Goal: Use online tool/utility: Utilize a website feature to perform a specific function

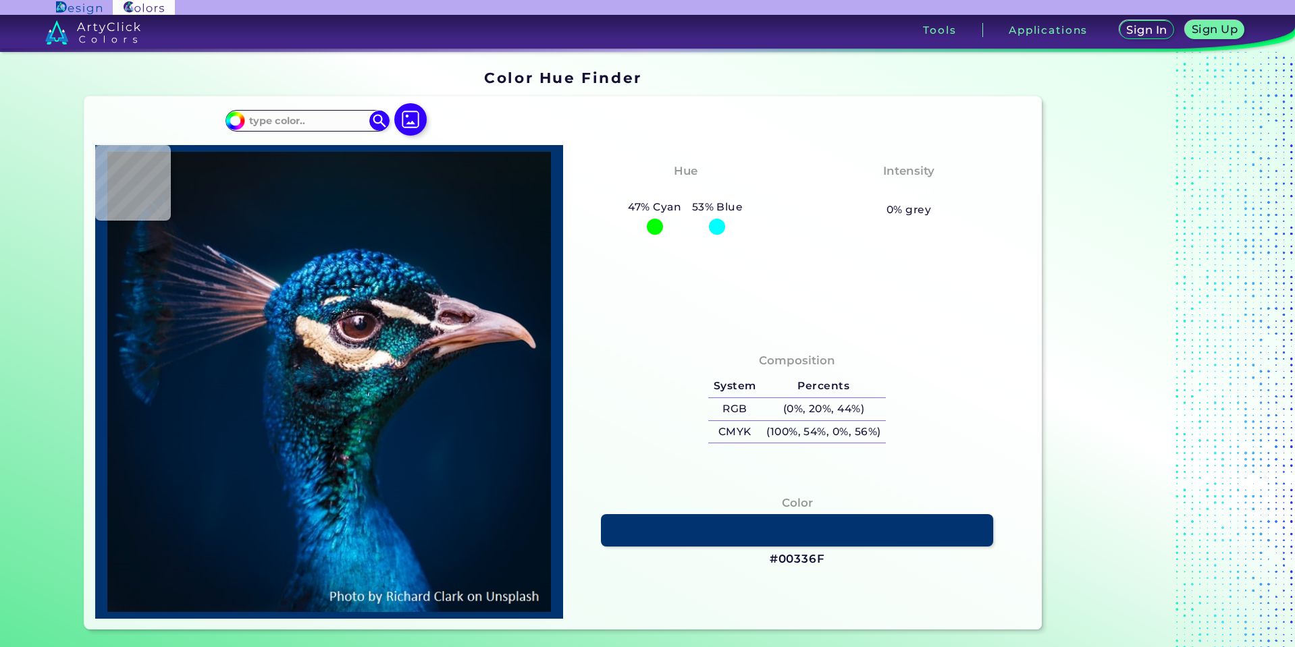
type input "#07192c"
type input "#07192C"
type input "#091c27"
type input "#091C27"
type input "#071d29"
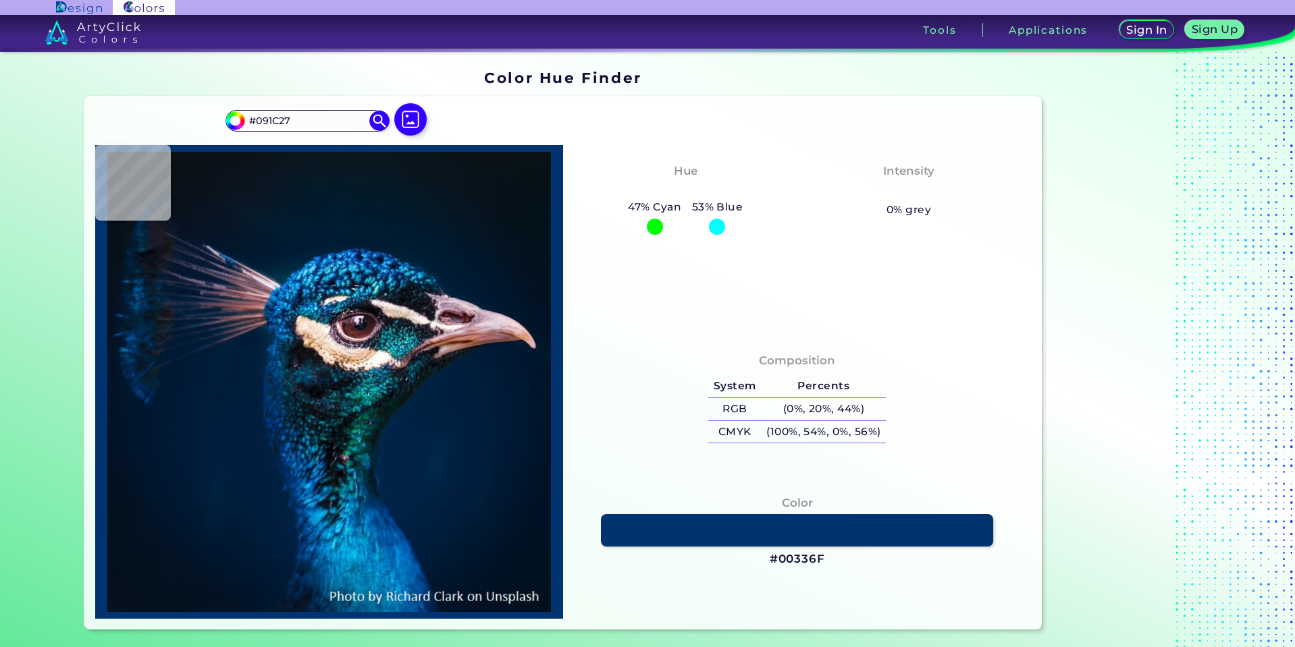
type input "#071D29"
type input "#081929"
type input "#061727"
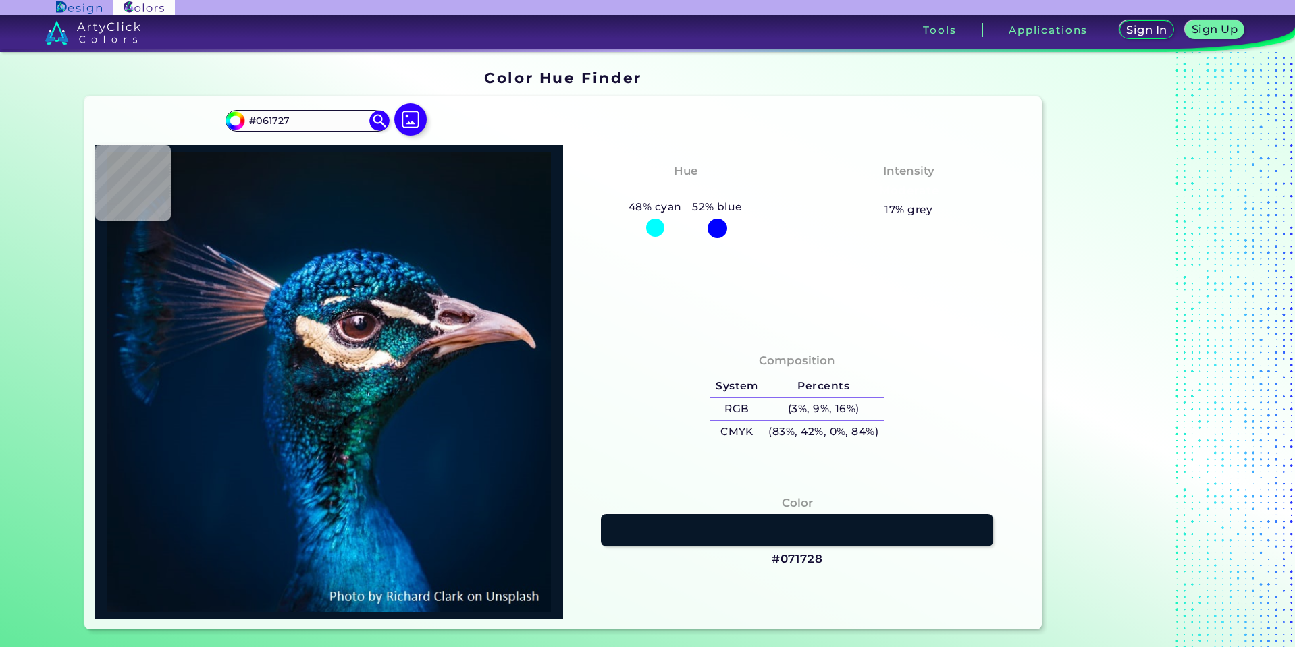
type input "#071728"
type input "#182032"
type input "#101929"
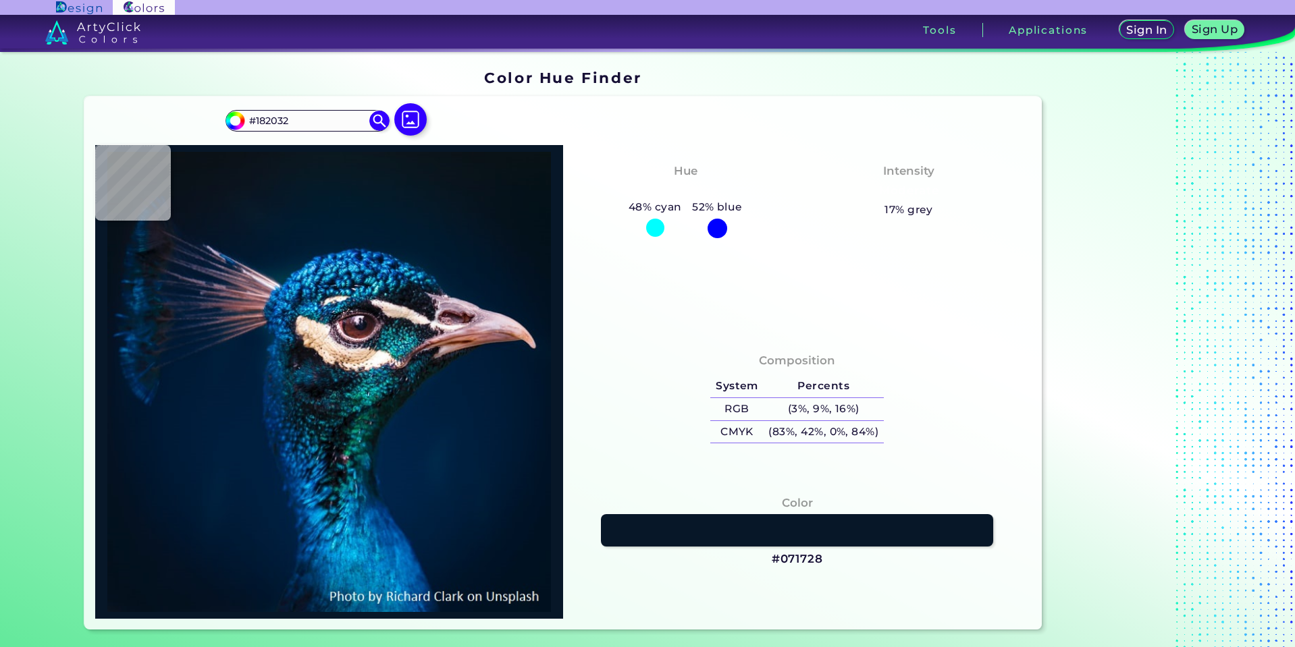
type input "#101929"
type input "#111a26"
type input "#111A26"
type input "#121a25"
type input "#121A25"
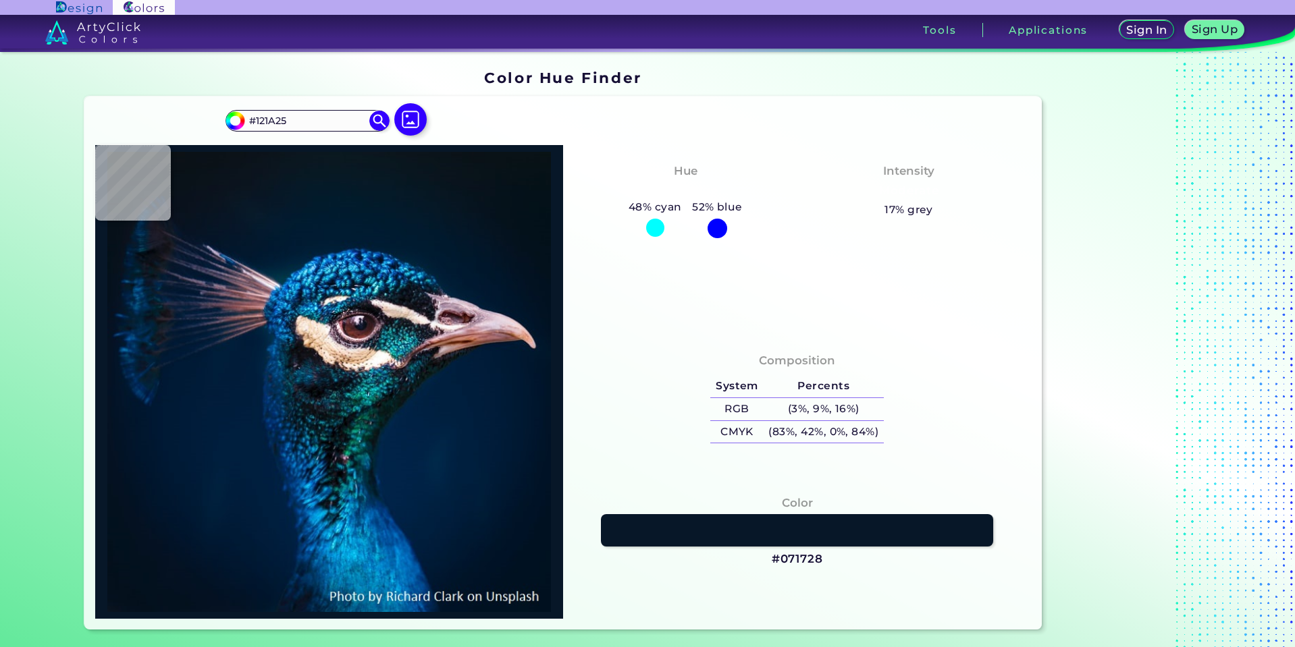
type input "#111b26"
type input "#111B26"
type input "#0e1a27"
type input "#0E1A27"
type input "#0d1927"
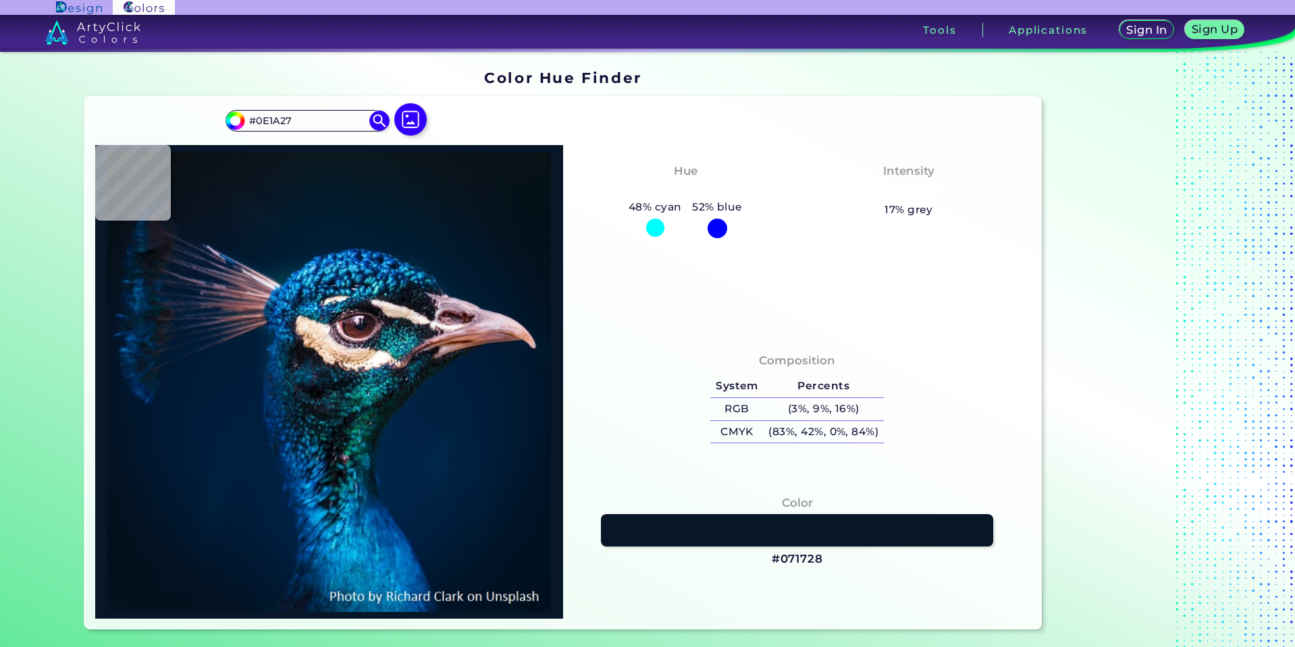
type input "#0D1927"
type input "#0c1827"
type input "#0C1827"
type input "#0a1827"
type input "#0A1827"
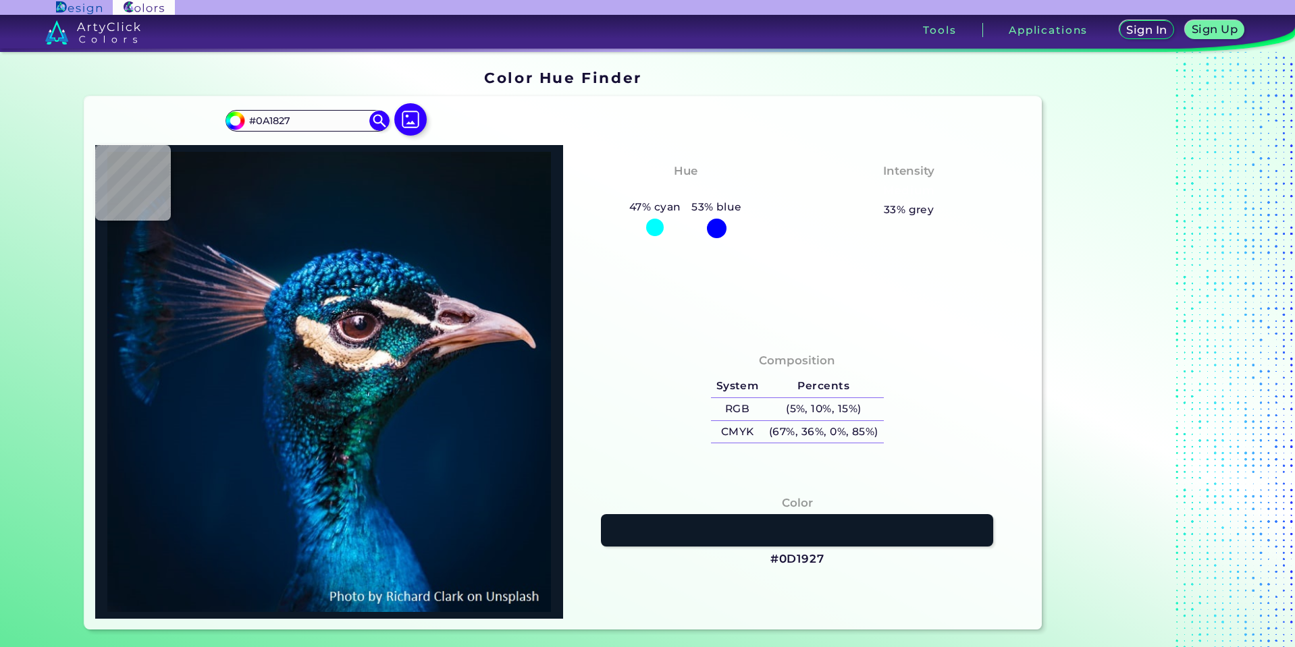
type input "#0c1827"
type input "#0C1827"
type input "#081727"
type input "#393c51"
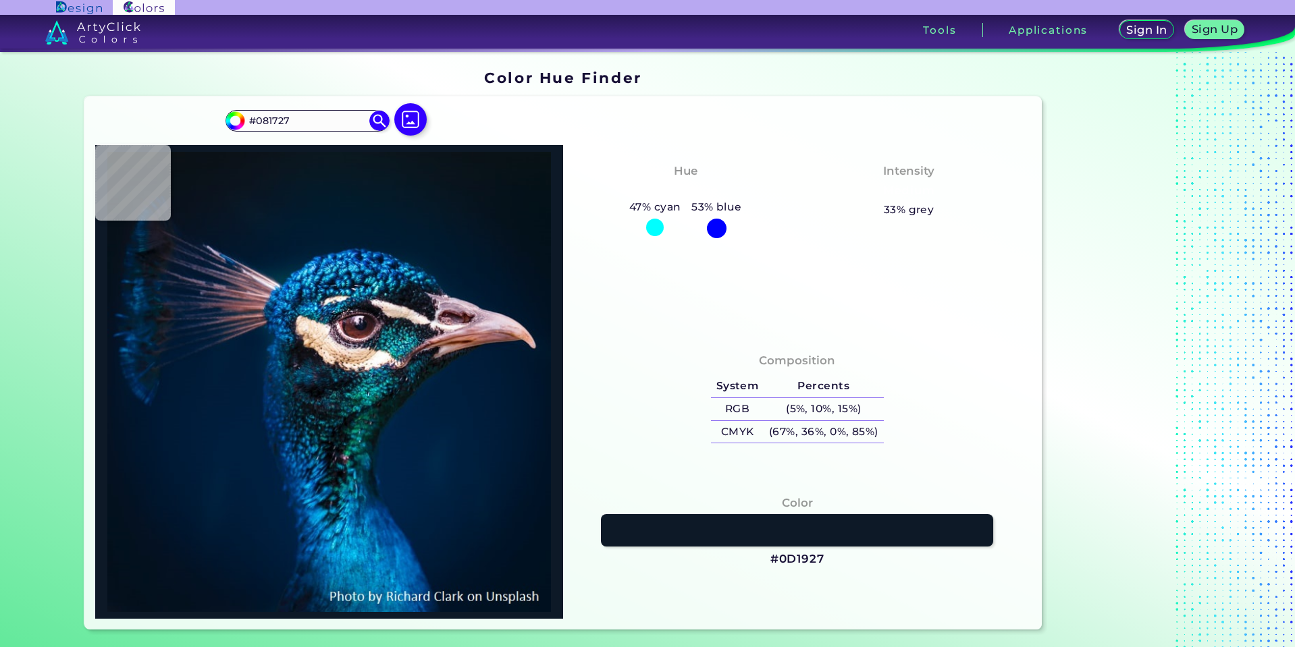
type input "#393C51"
type input "#3d3b50"
type input "#3D3B50"
type input "#01478a"
type input "#01478A"
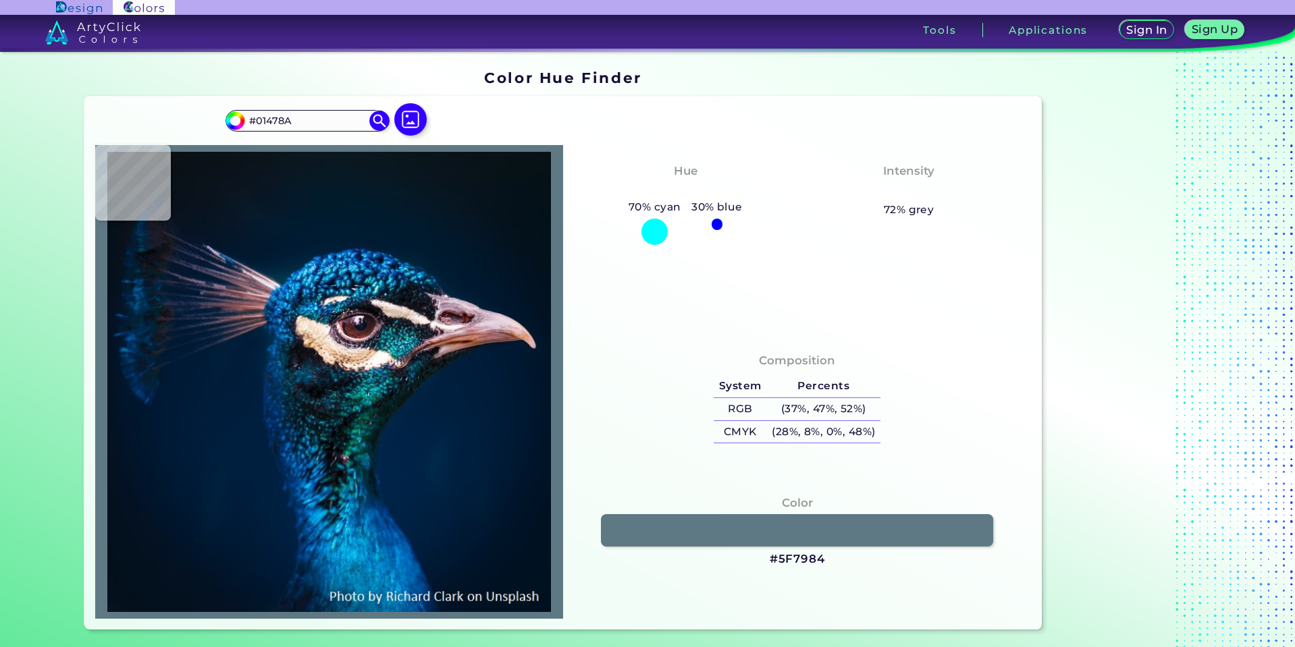
type input "#5f7984"
type input "#5F7984"
type input "#5c3d40"
type input "#5C3D40"
type input "#237471"
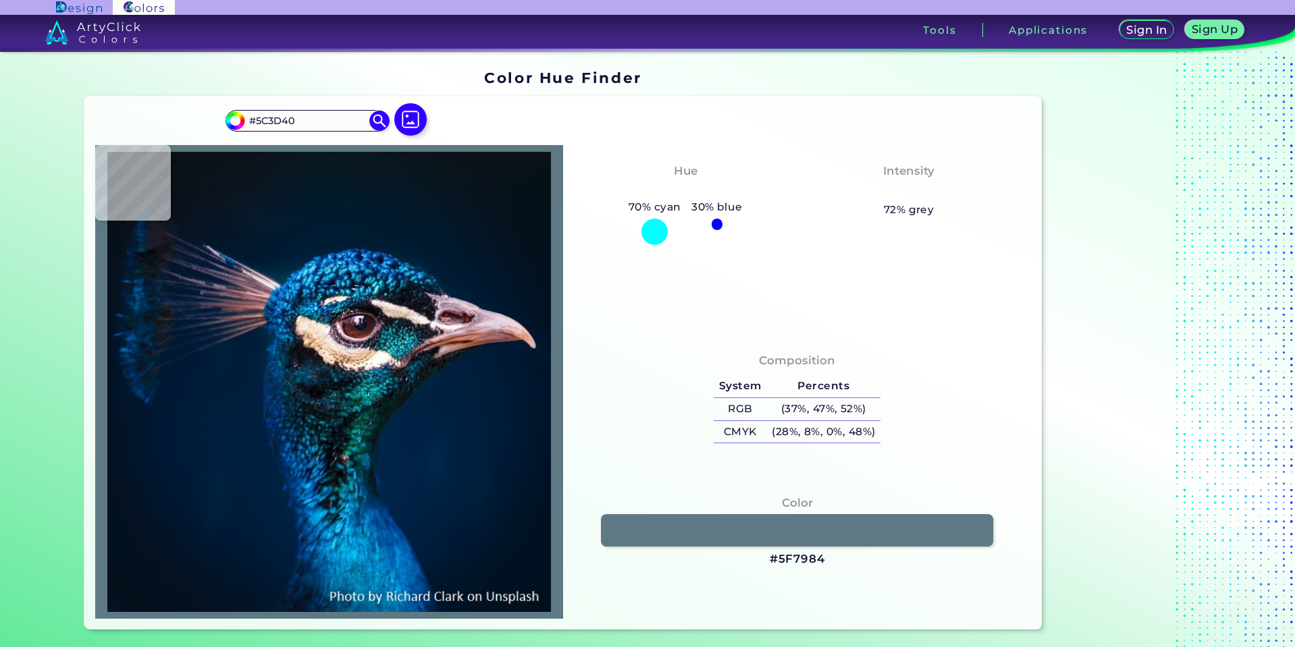
type input "#237471"
type input "#144055"
type input "#032636"
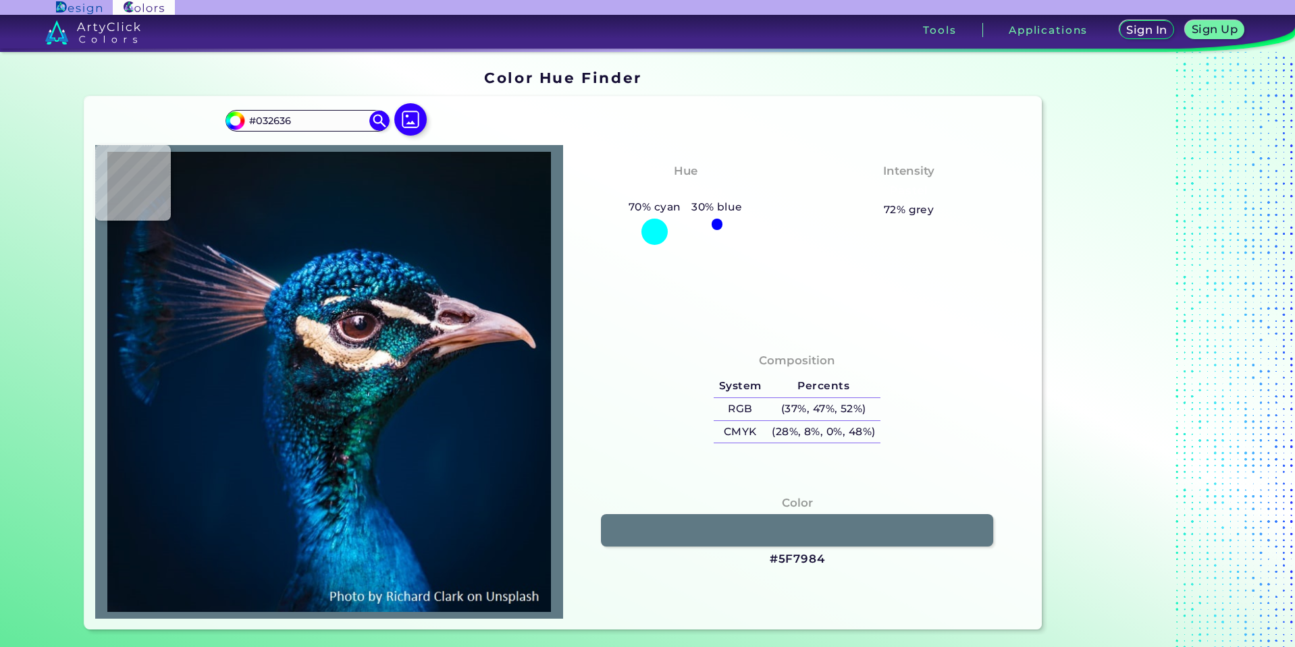
type input "#348e95"
type input "#348E95"
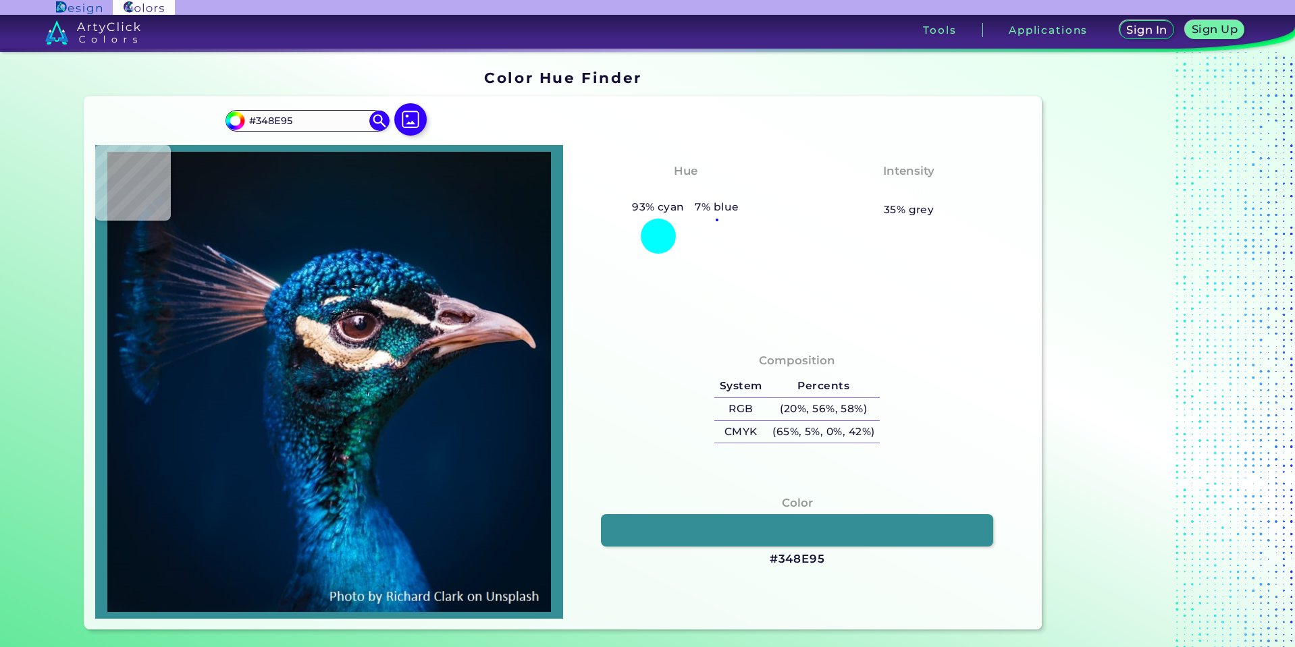
type input "#002637"
type input "#165b73"
type input "#165B73"
type input "#287e8d"
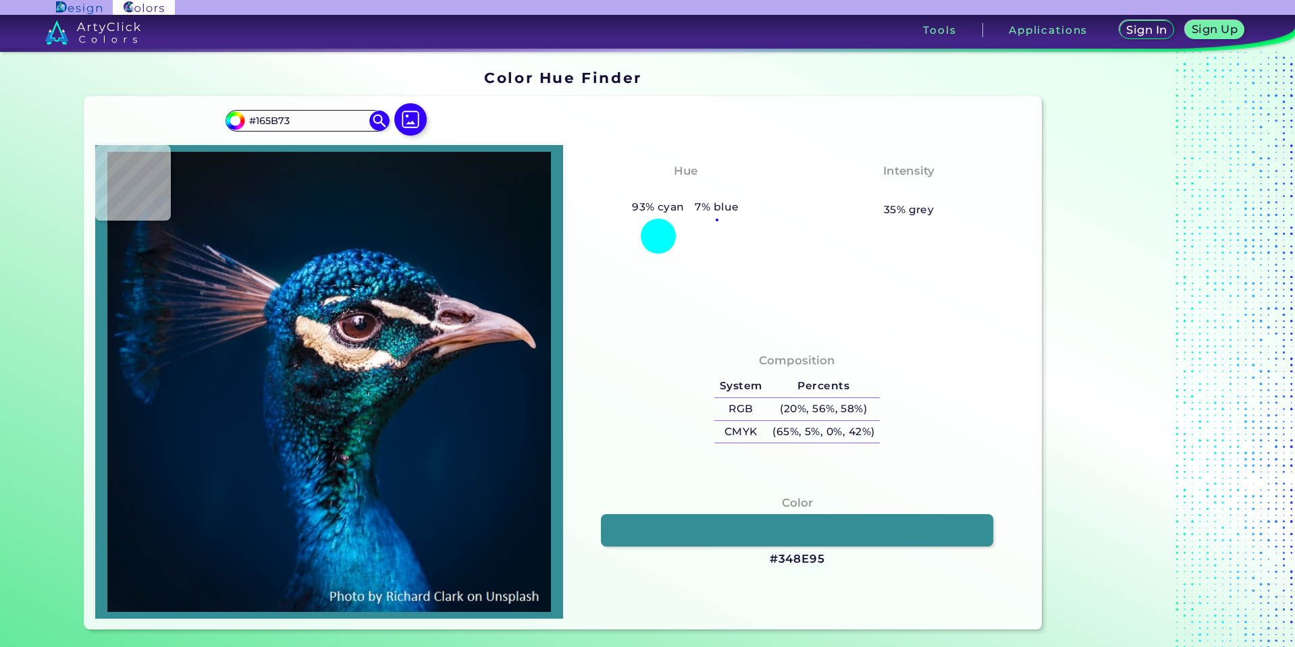
type input "#287E8D"
type input "#023646"
type input "#094558"
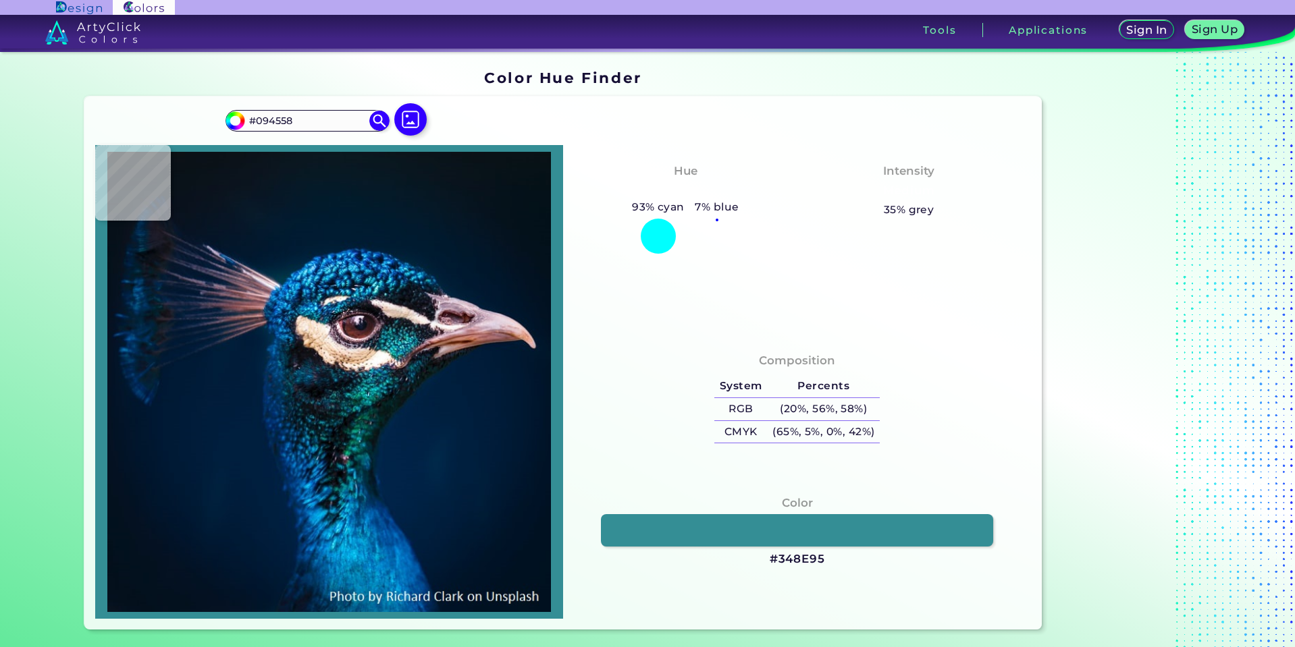
type input "#297784"
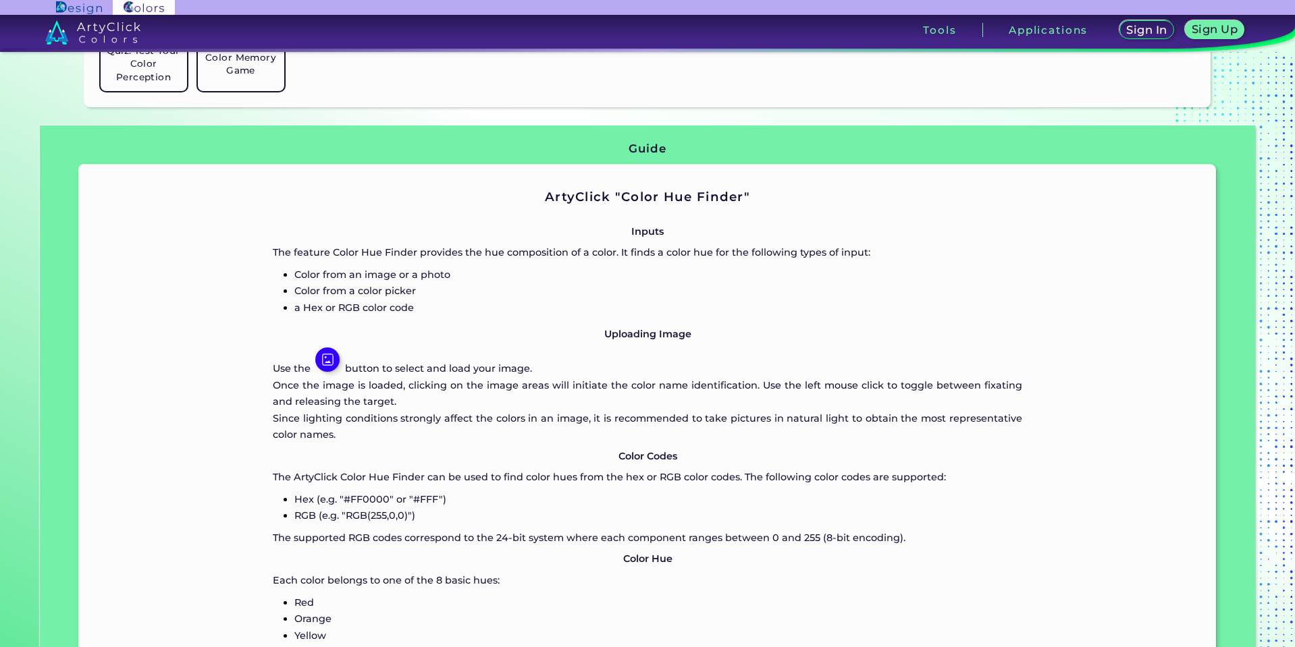
scroll to position [630, 0]
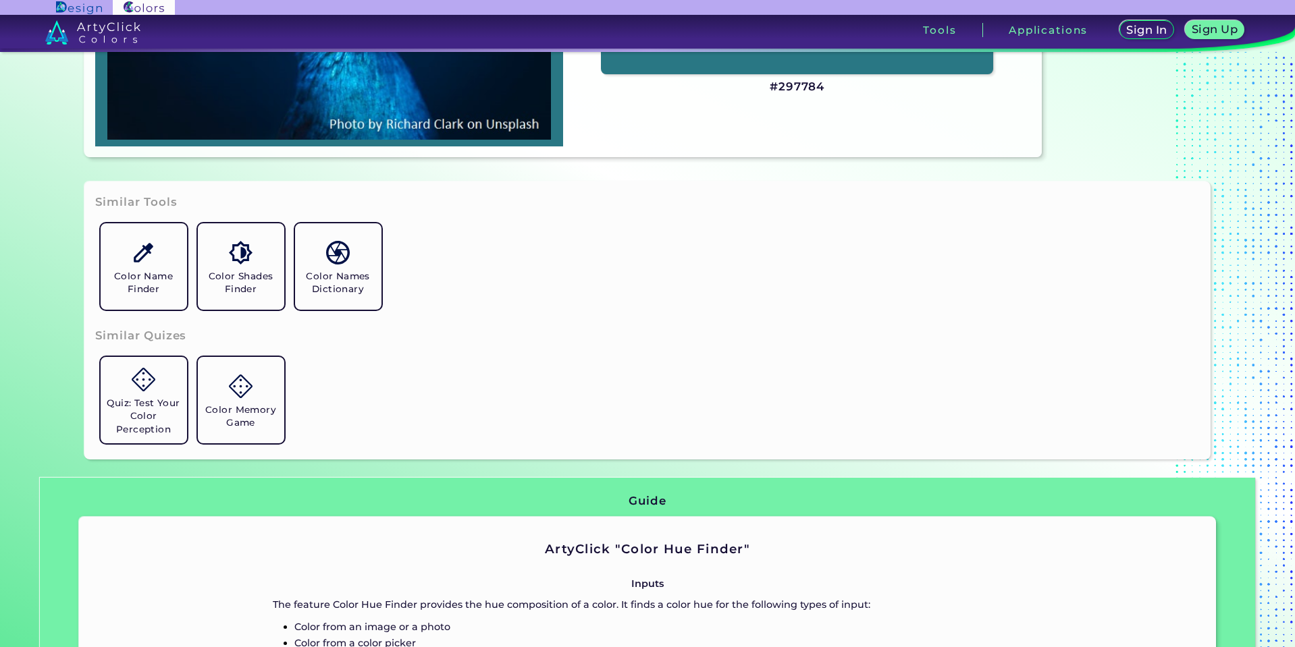
type input "#011327"
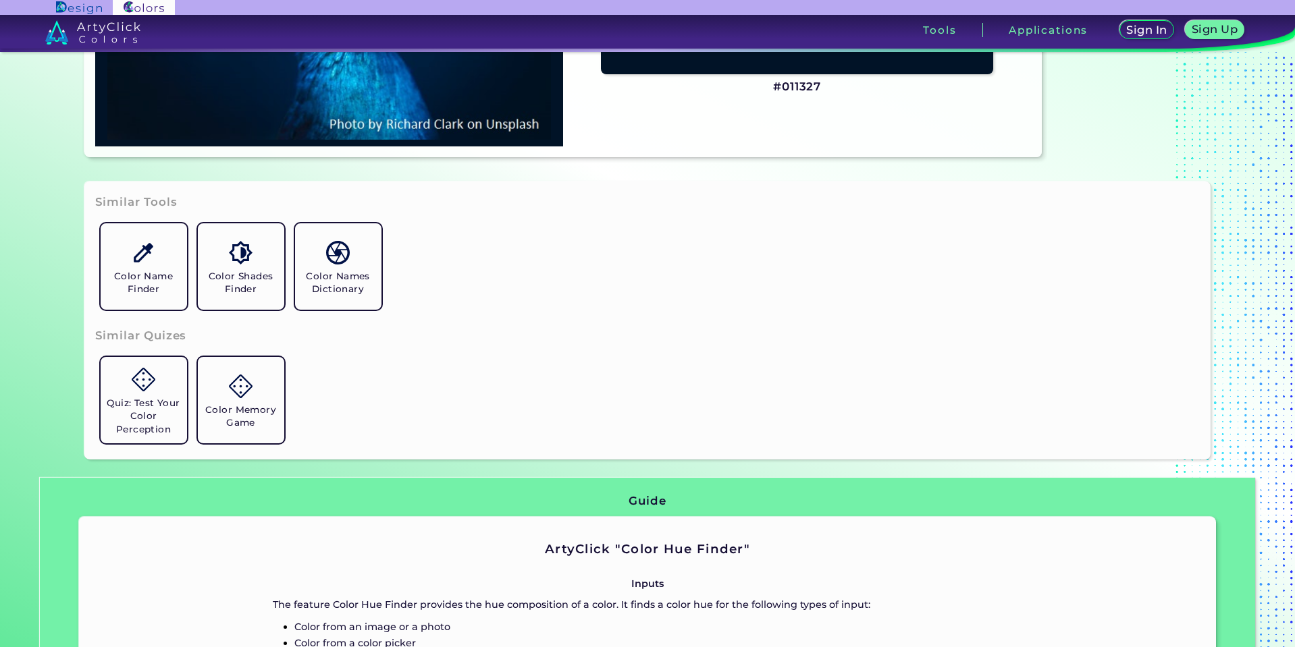
scroll to position [315, 0]
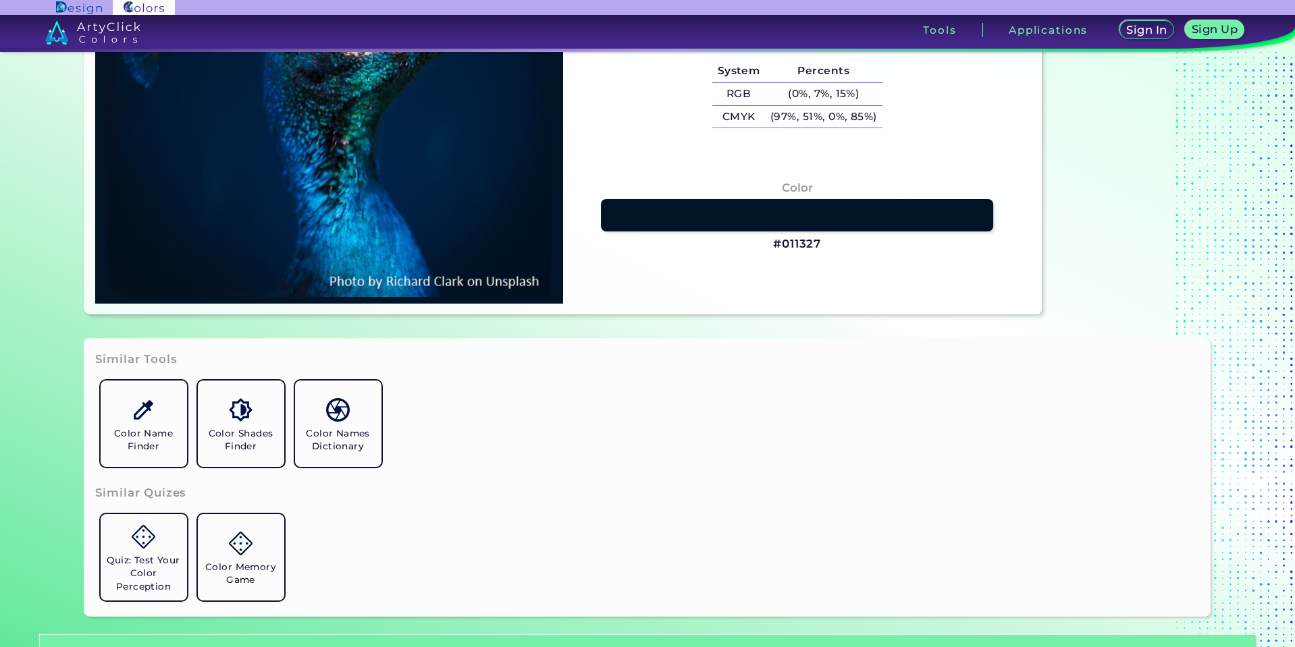
type input "#001f3e"
type input "#001F3E"
type input "#001b38"
type input "#001B38"
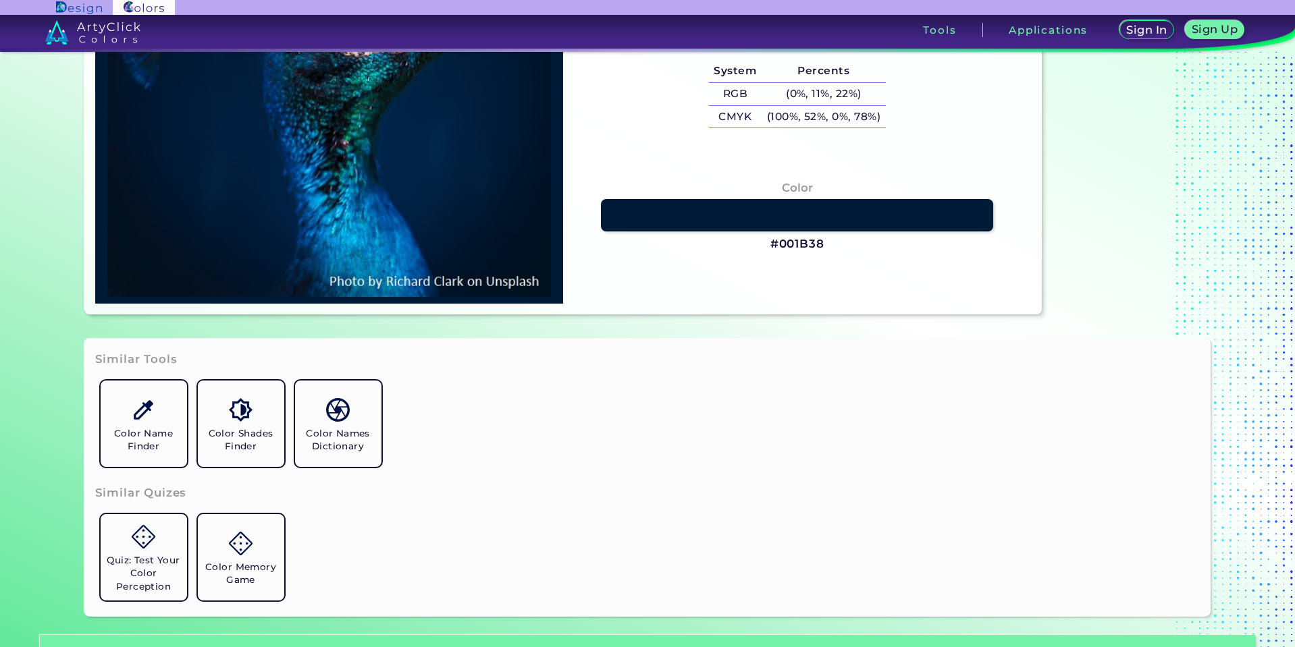
click at [121, 30] on img at bounding box center [92, 32] width 95 height 24
